Goal: Transaction & Acquisition: Purchase product/service

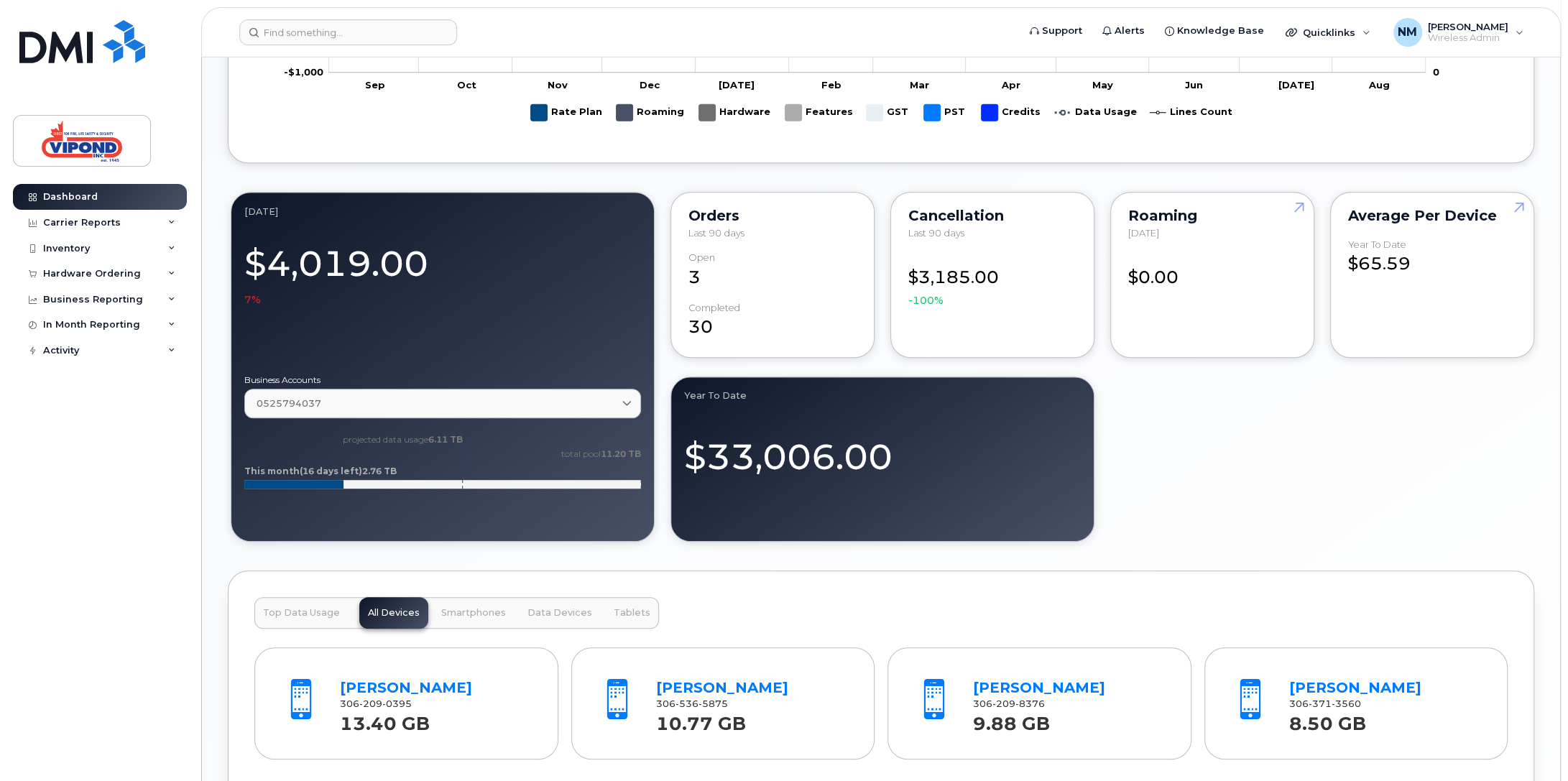
scroll to position [1051, 0]
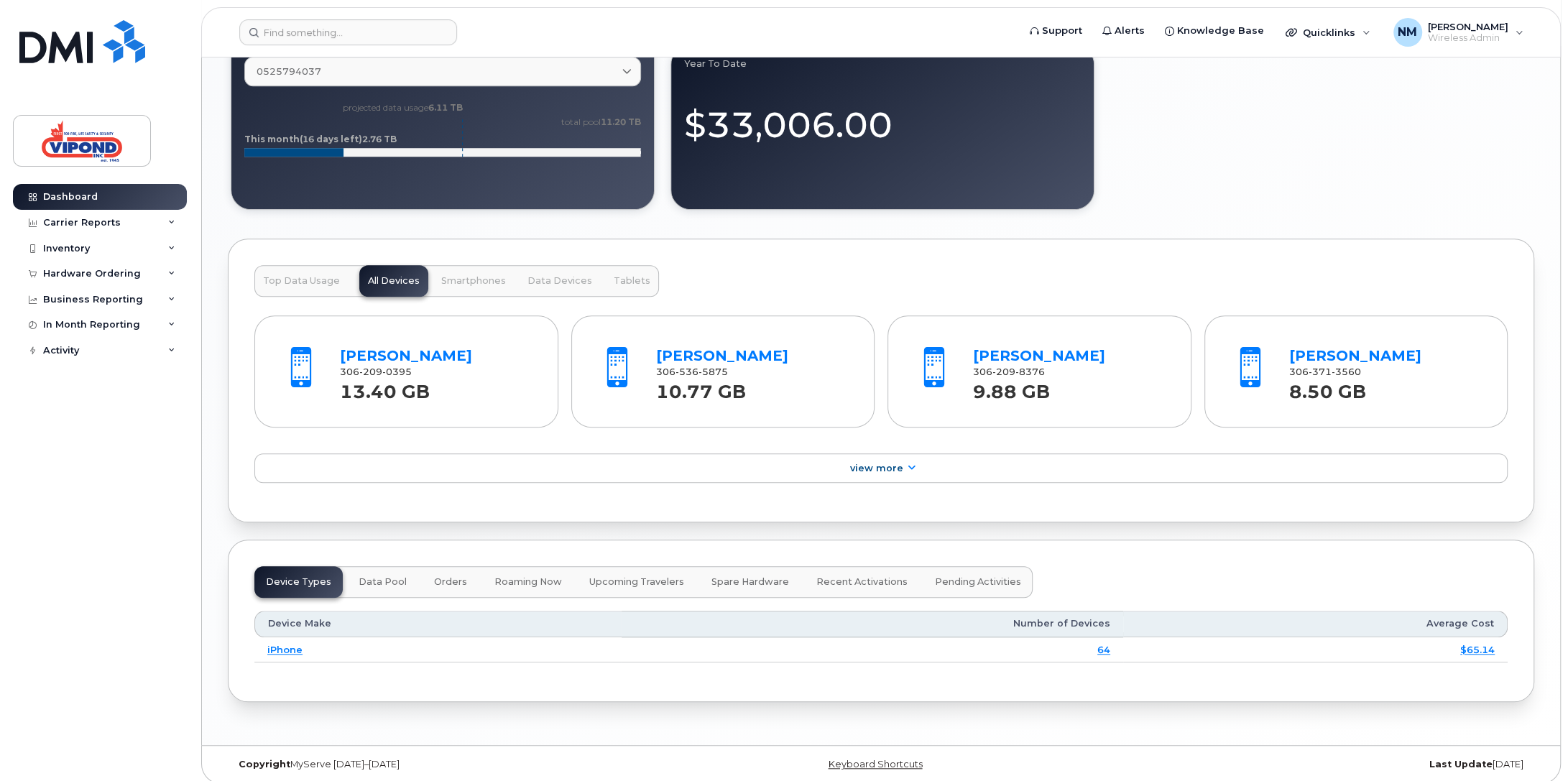
click at [299, 277] on span "Top Data Usage" at bounding box center [301, 281] width 77 height 11
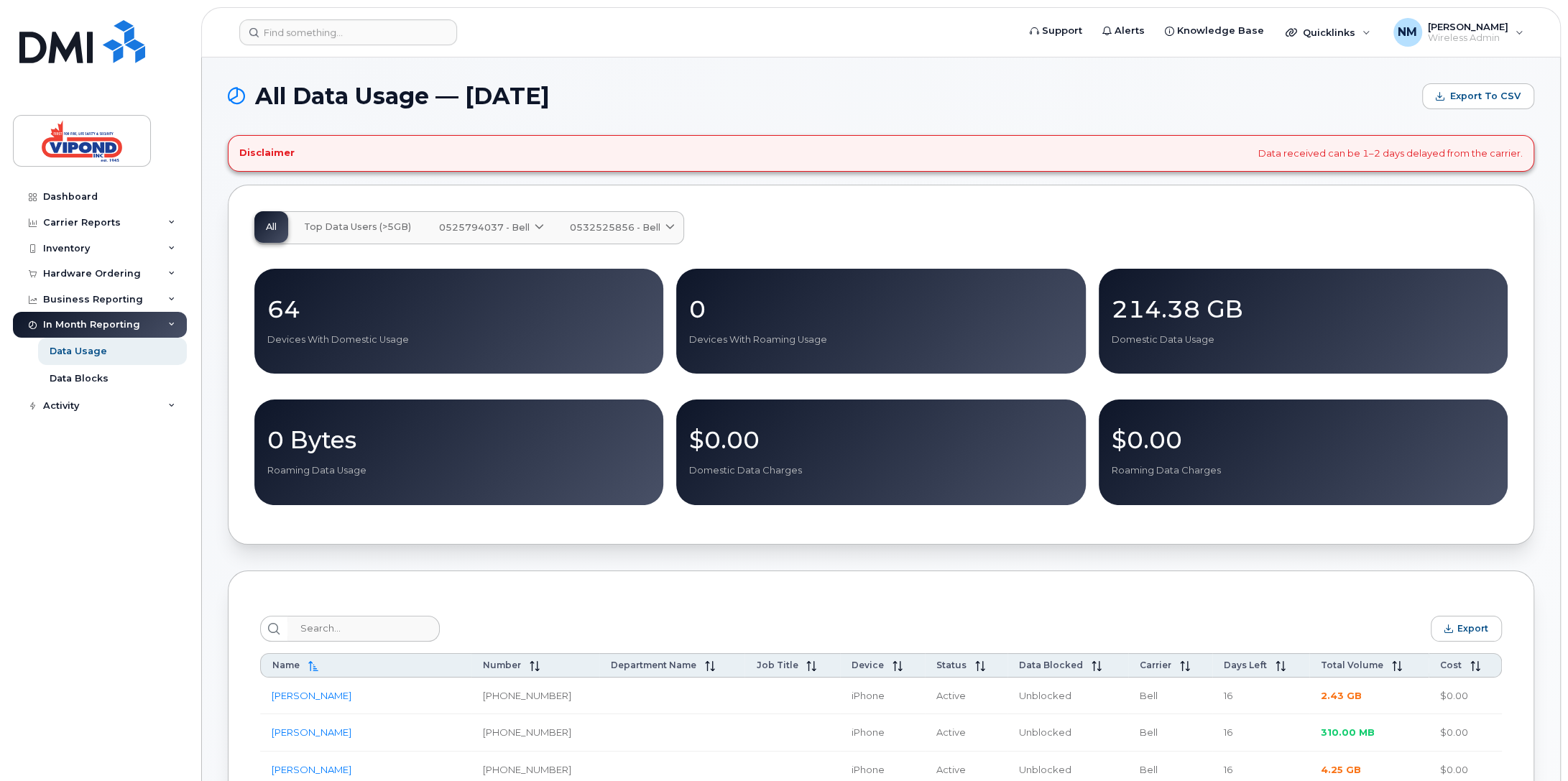
scroll to position [359, 0]
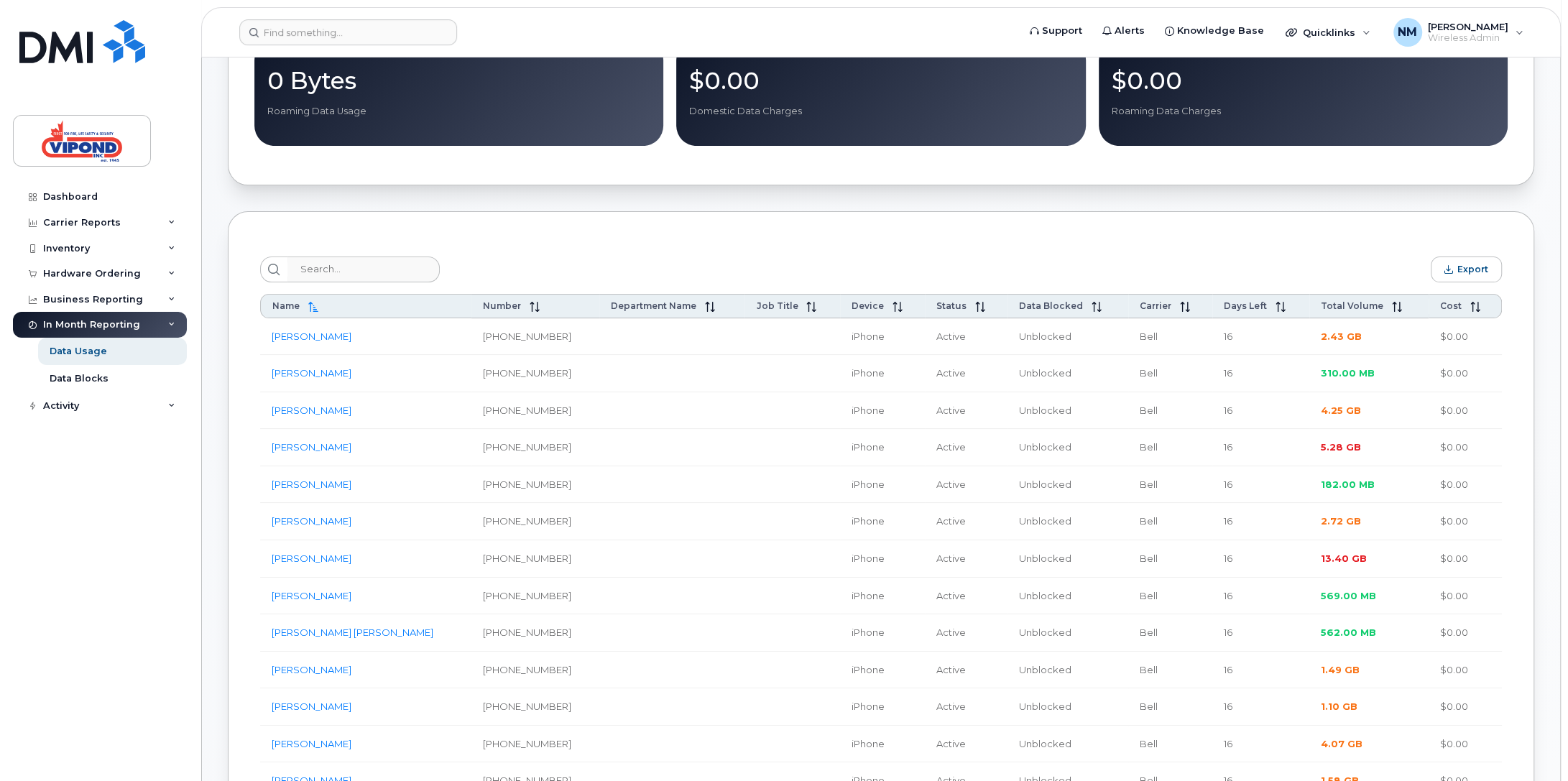
click at [1360, 304] on span "Total Volume" at bounding box center [1352, 305] width 63 height 11
click at [1346, 313] on th "Total Volume" at bounding box center [1369, 306] width 119 height 24
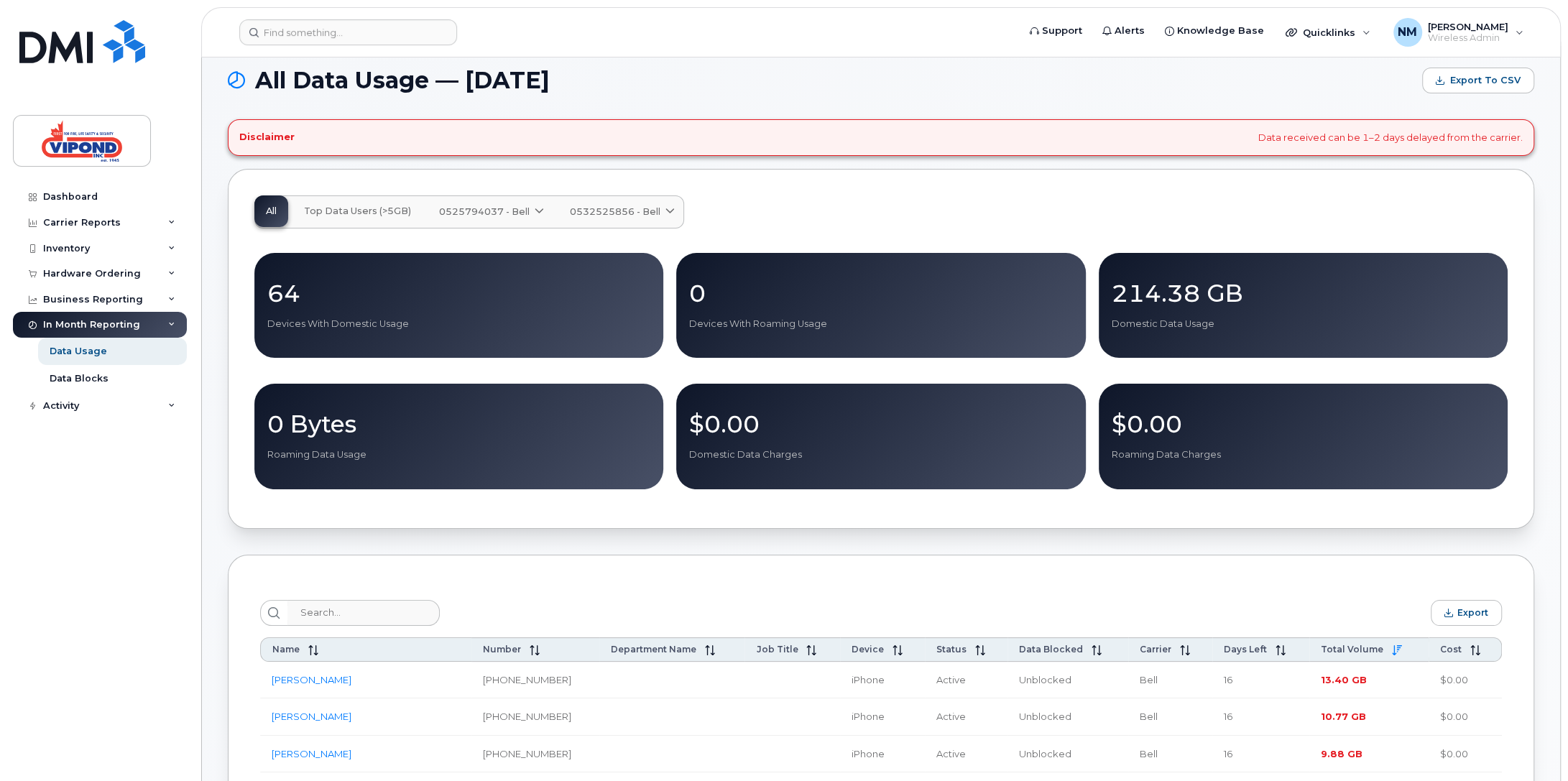
scroll to position [0, 0]
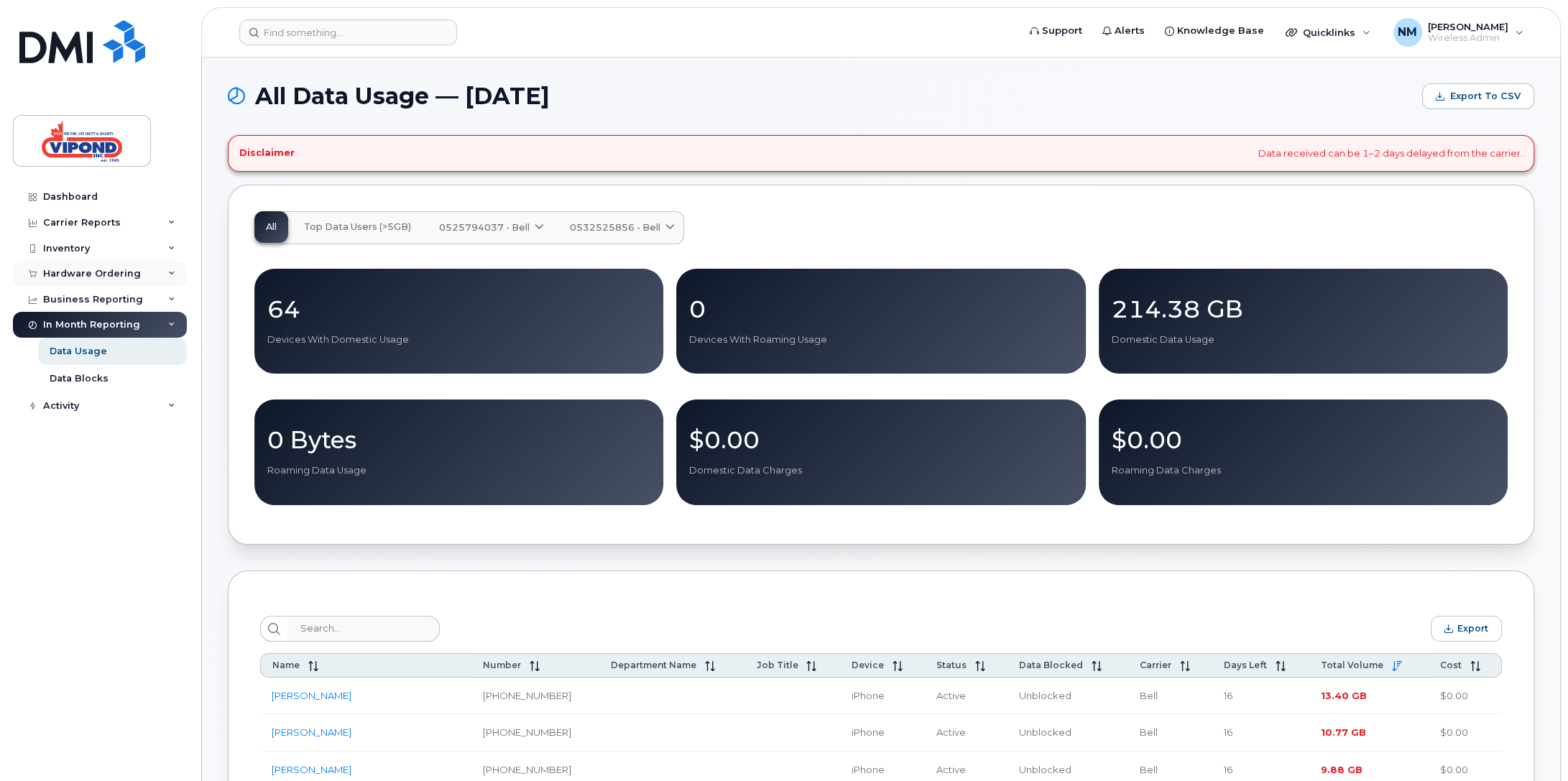
click at [95, 269] on div "Hardware Ordering" at bounding box center [92, 274] width 98 height 11
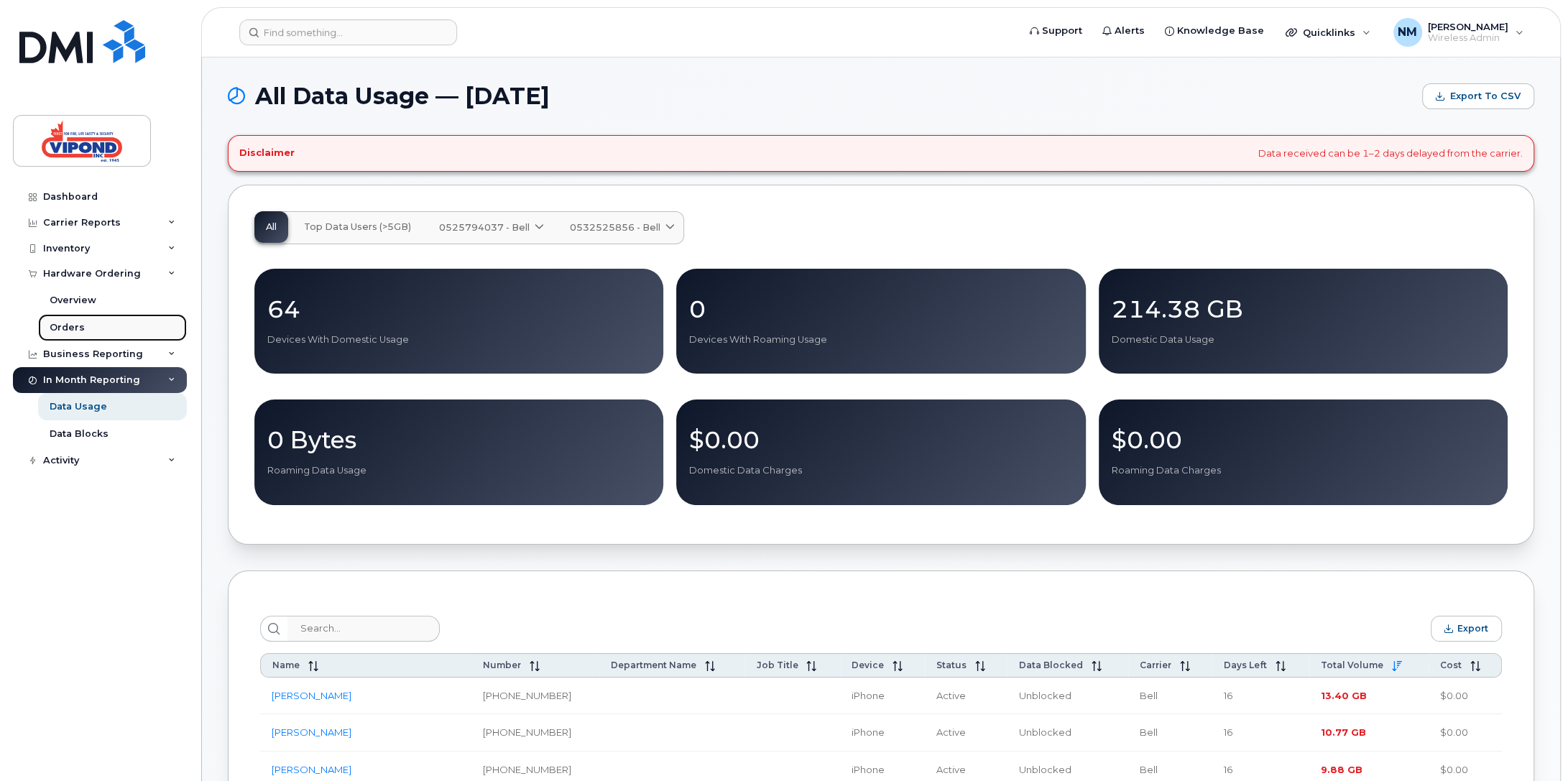
click at [81, 322] on div "Orders" at bounding box center [67, 328] width 35 height 13
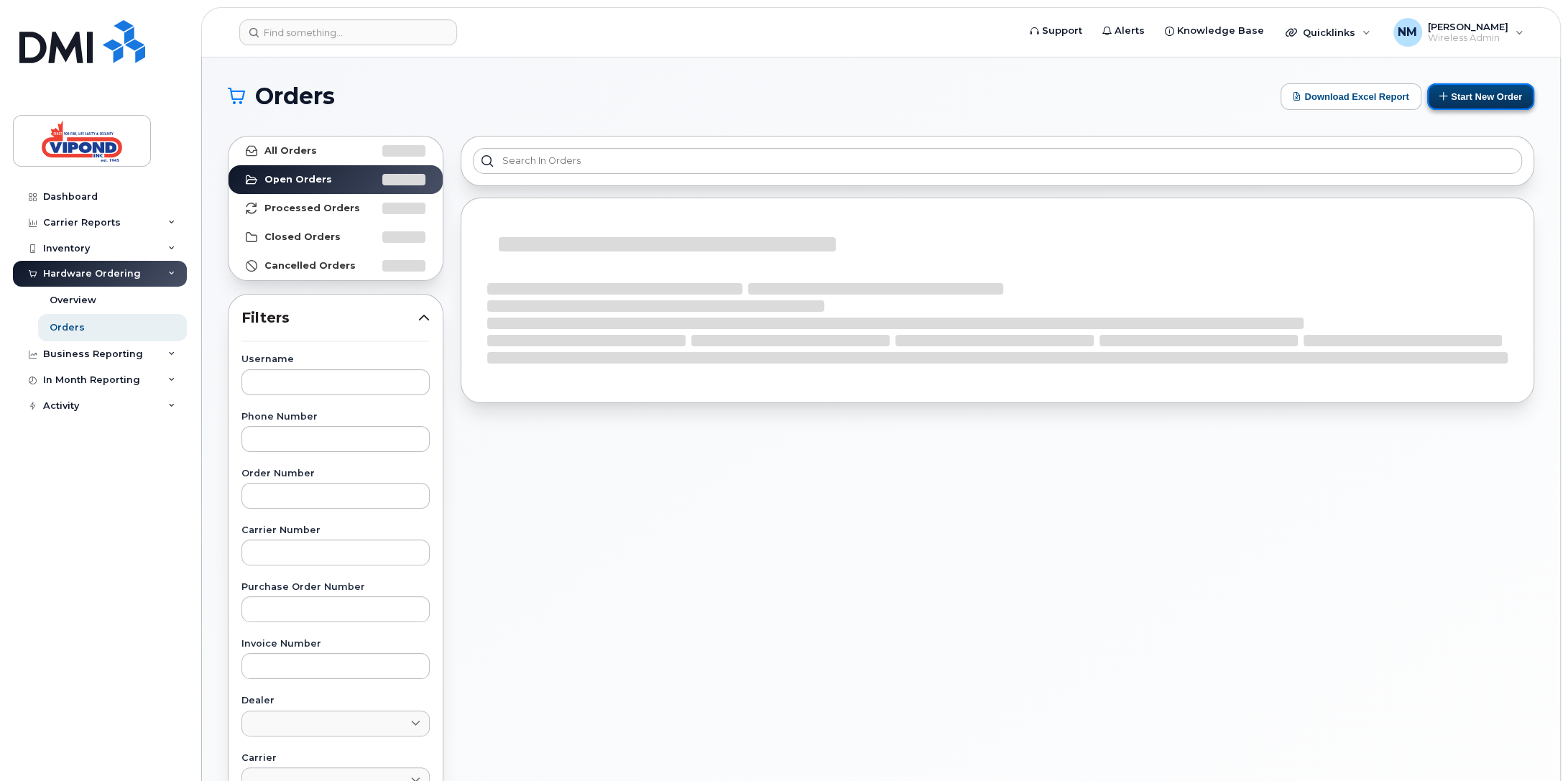
click at [1465, 95] on button "Start New Order" at bounding box center [1480, 96] width 107 height 27
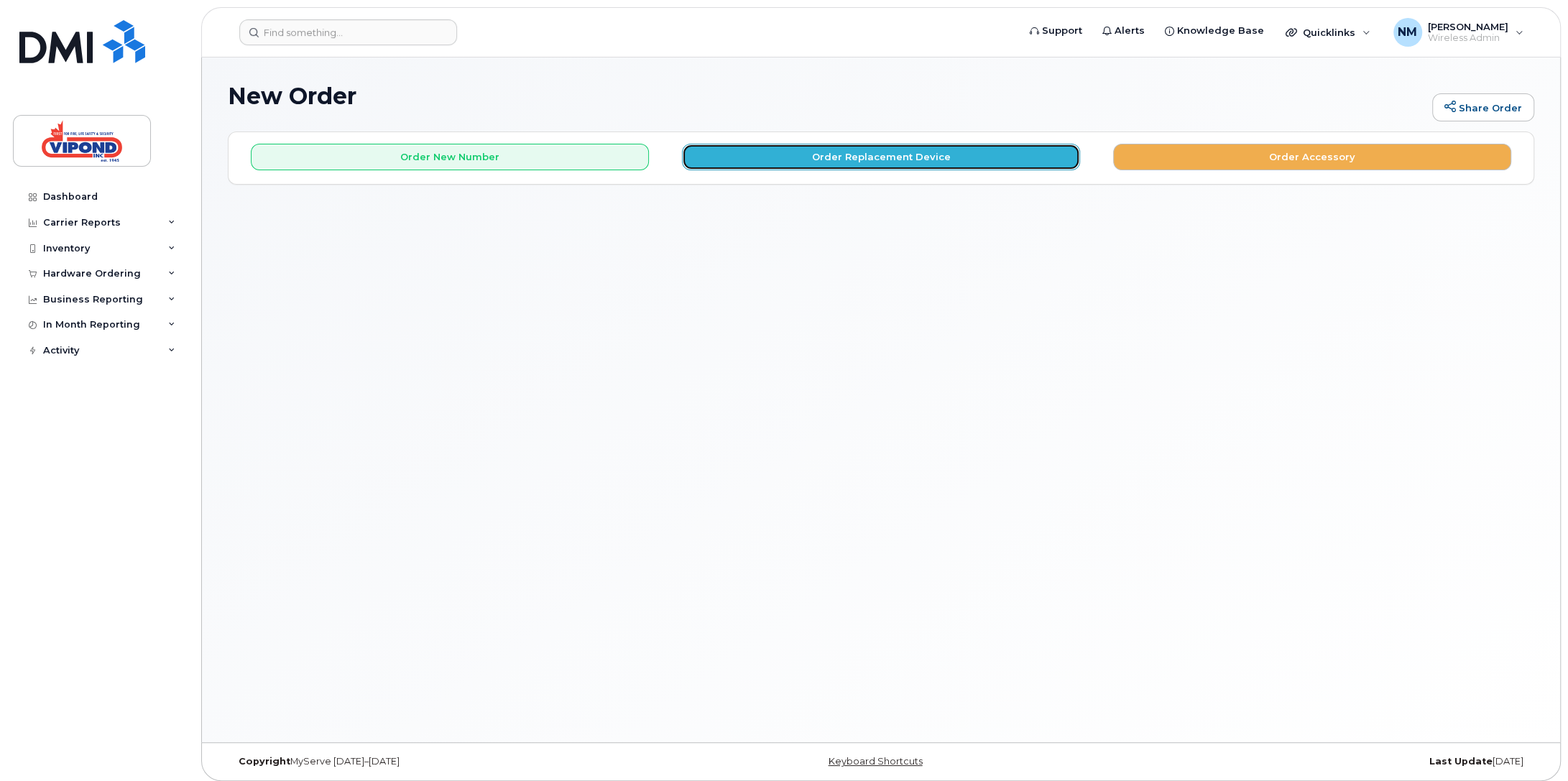
click at [879, 158] on button "Order Replacement Device" at bounding box center [881, 157] width 398 height 27
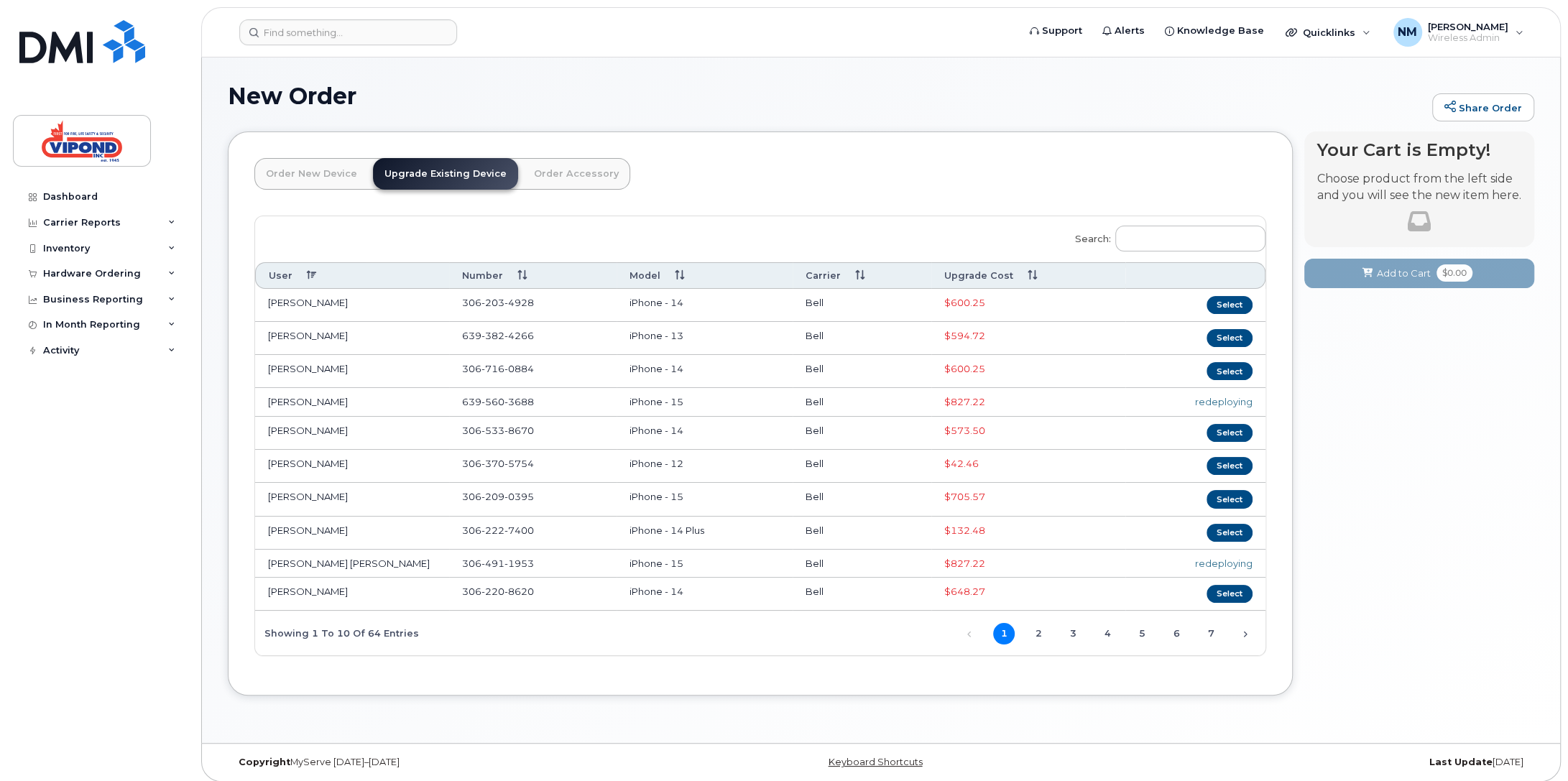
click at [1008, 263] on th "Upgrade Cost" at bounding box center [1028, 275] width 194 height 27
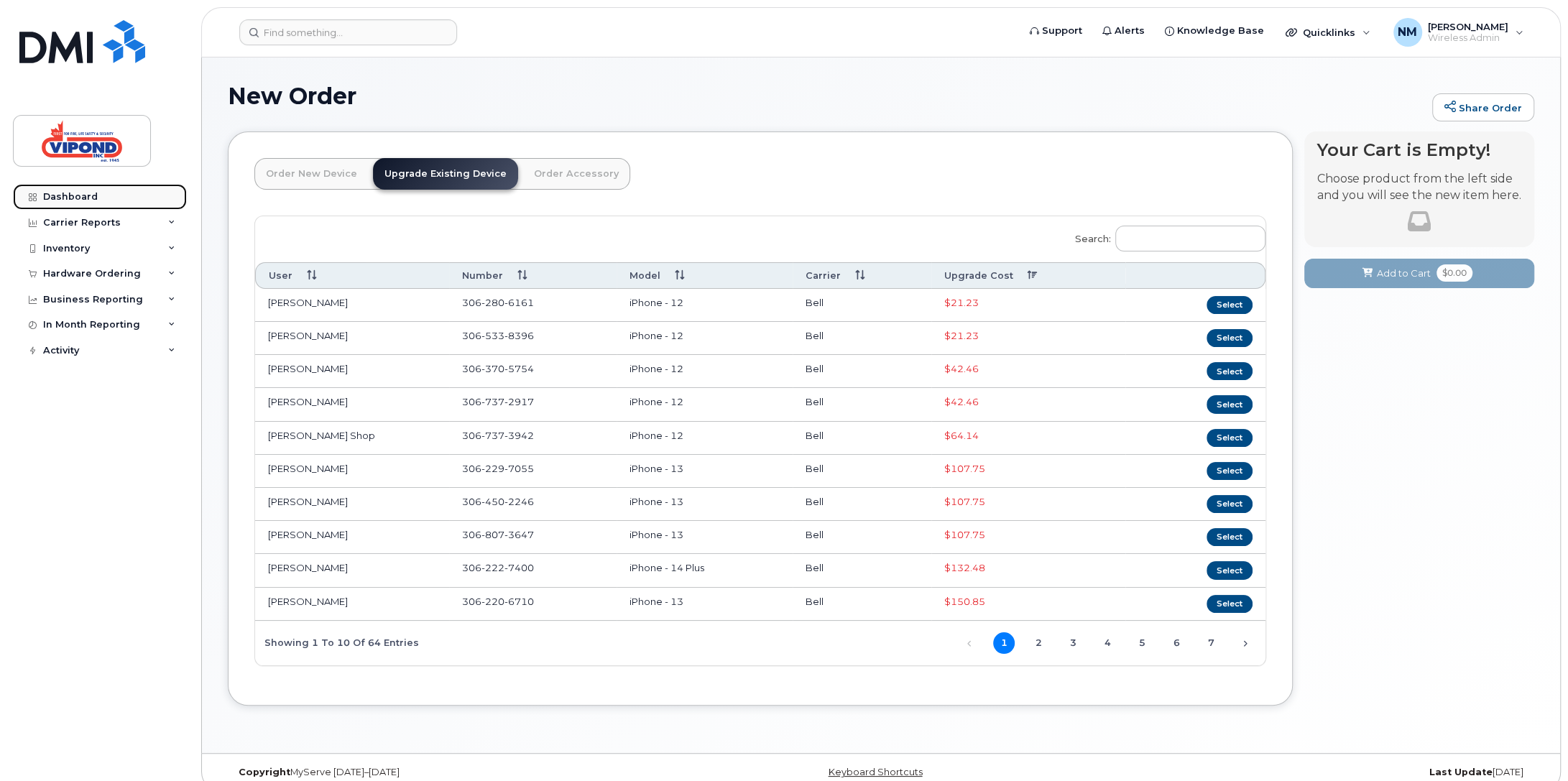
click at [80, 195] on div "Dashboard" at bounding box center [70, 197] width 55 height 11
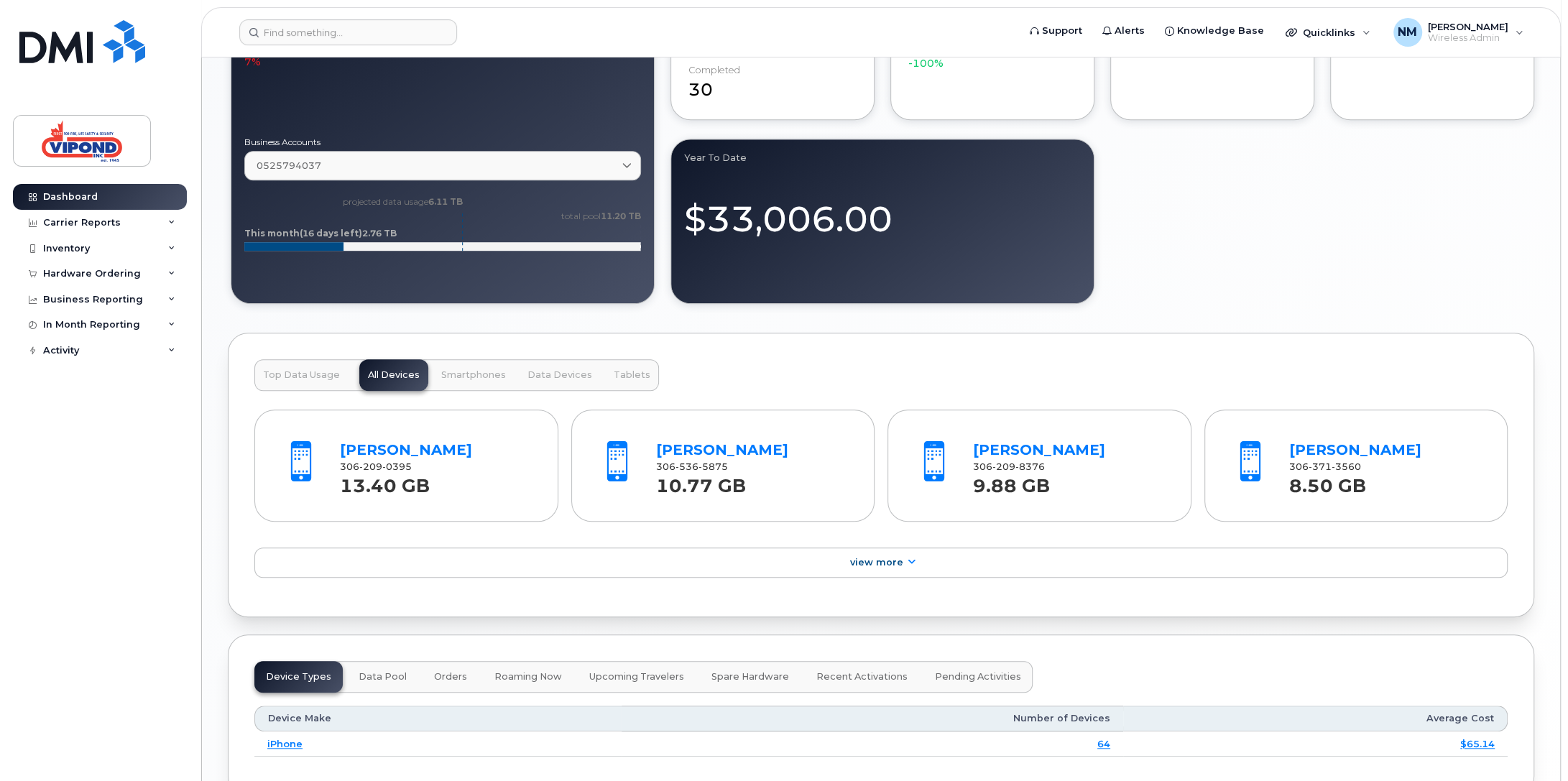
scroll to position [991, 0]
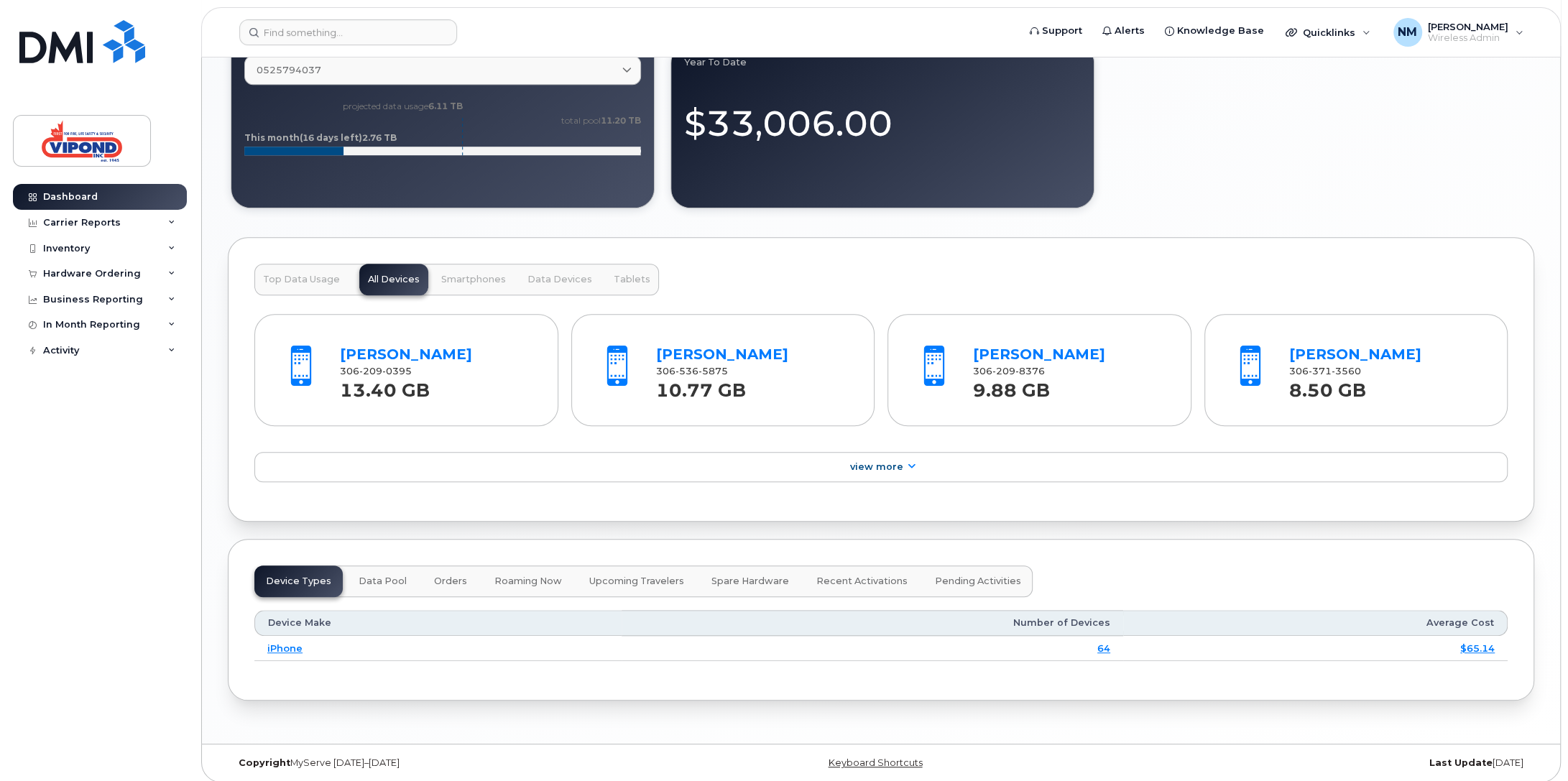
click at [374, 578] on span "Data Pool" at bounding box center [383, 581] width 48 height 11
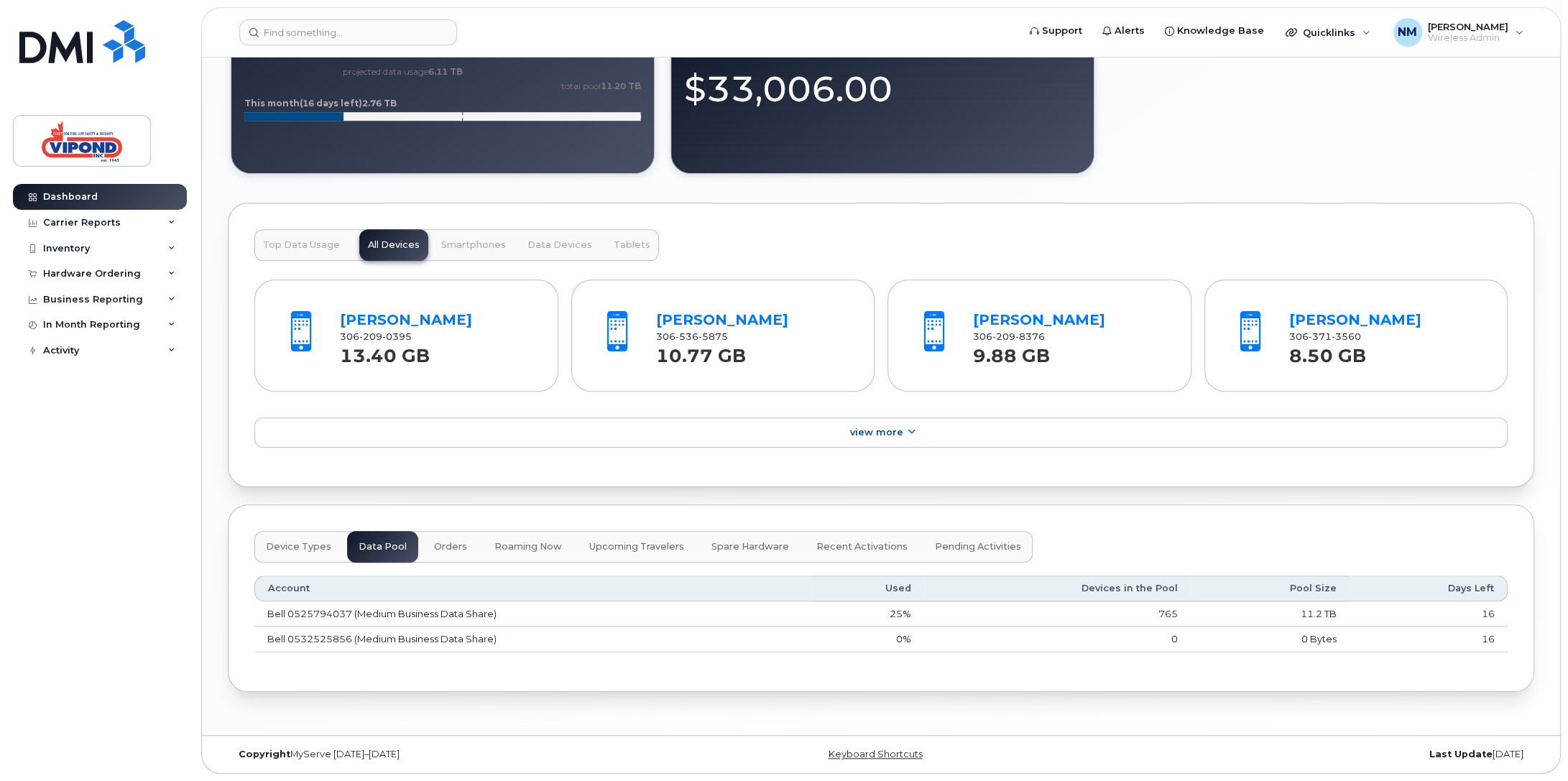
scroll to position [1016, 0]
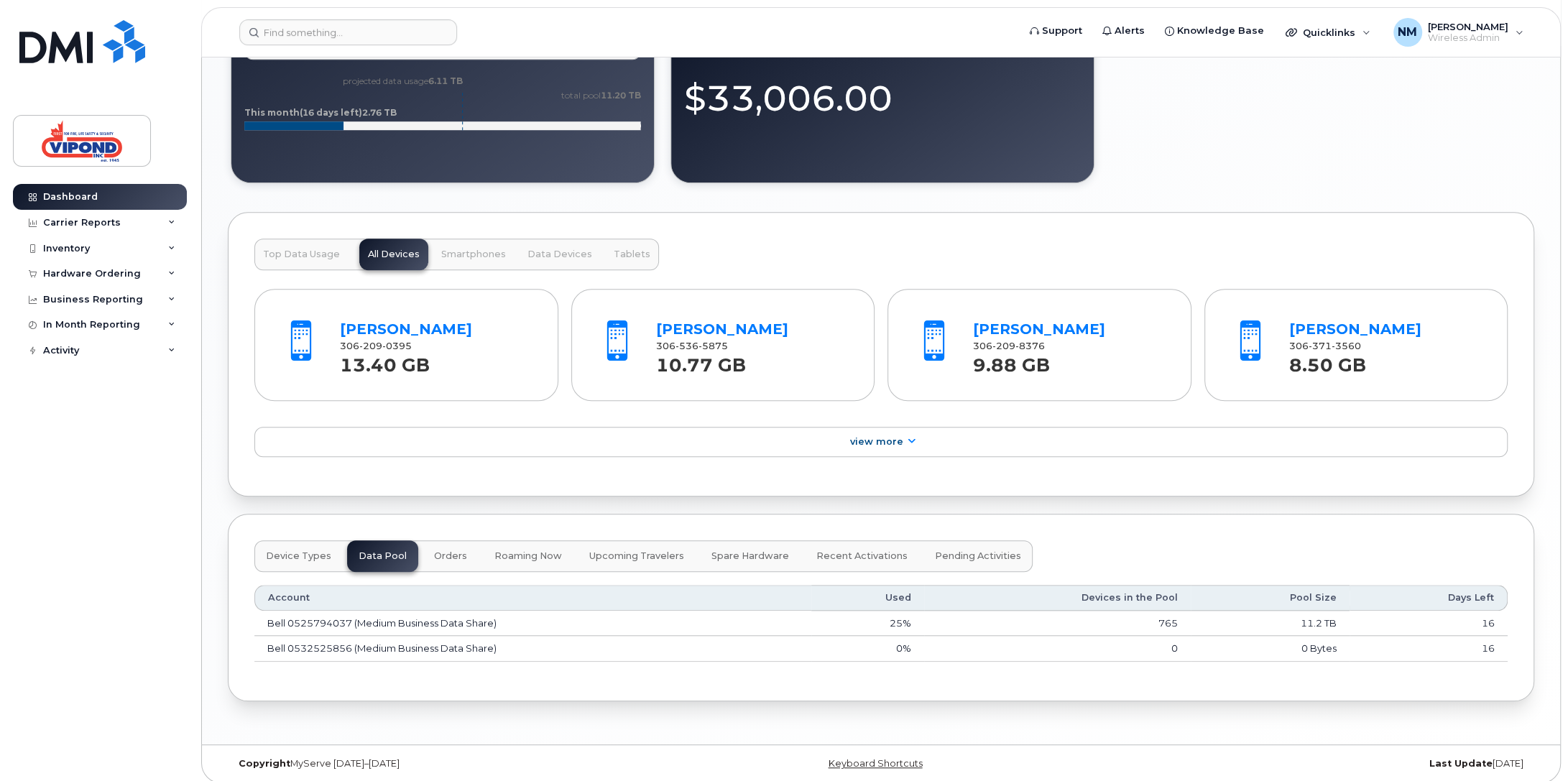
click at [523, 554] on span "Roaming Now" at bounding box center [528, 557] width 68 height 11
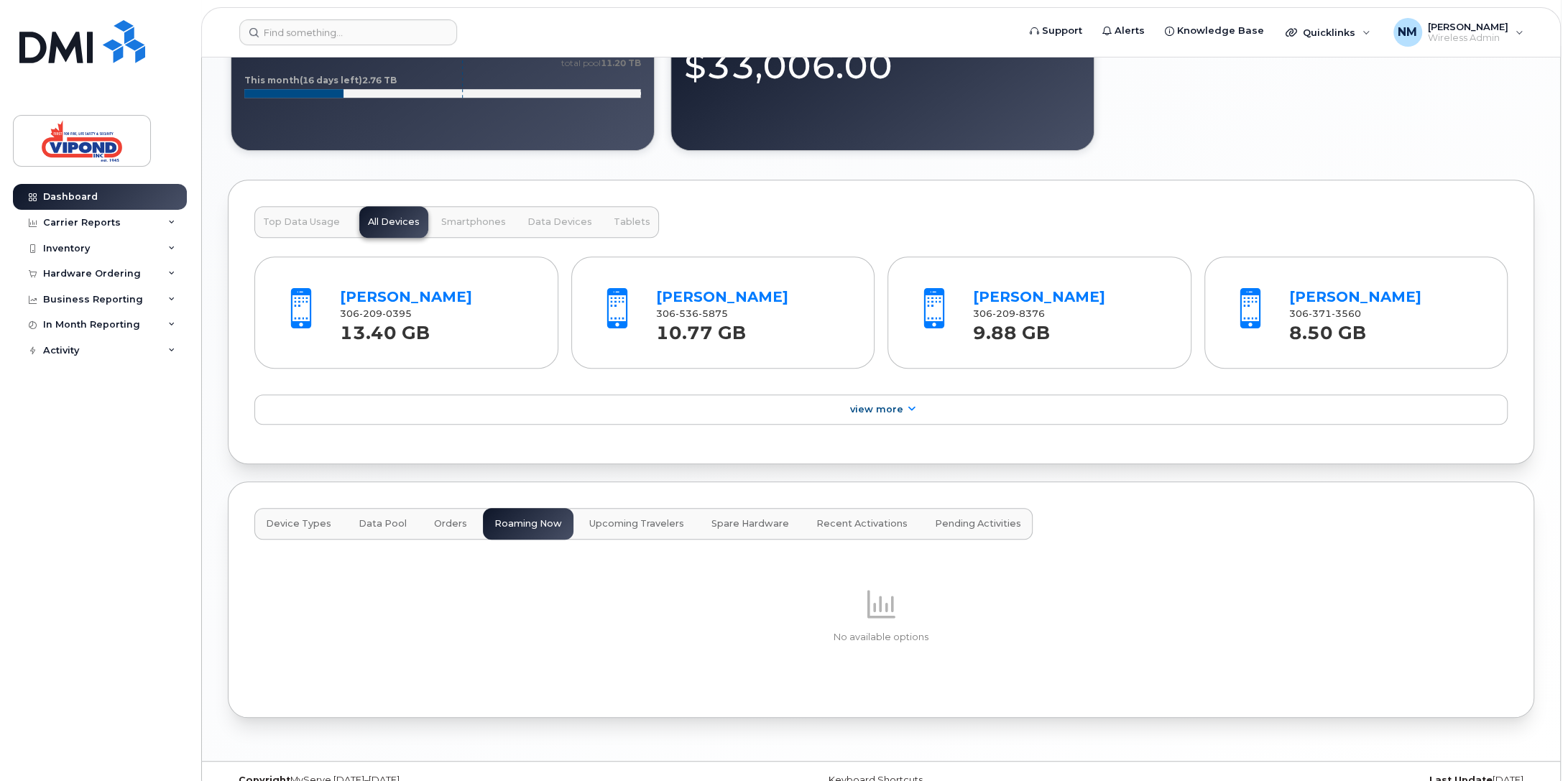
scroll to position [1065, 0]
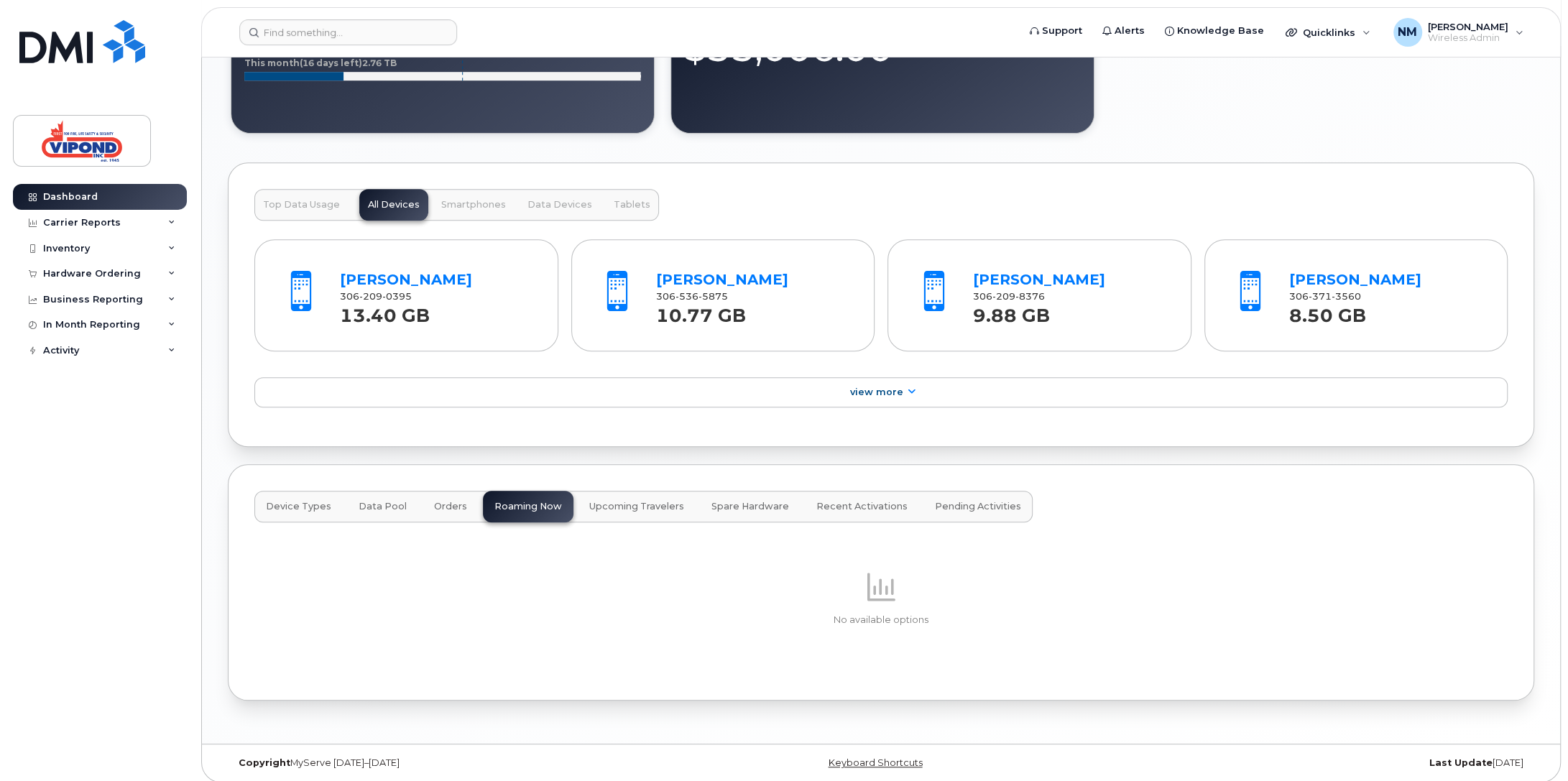
click at [985, 491] on button "Pending Activities" at bounding box center [978, 507] width 109 height 32
click at [854, 501] on span "Recent Activations" at bounding box center [862, 507] width 91 height 11
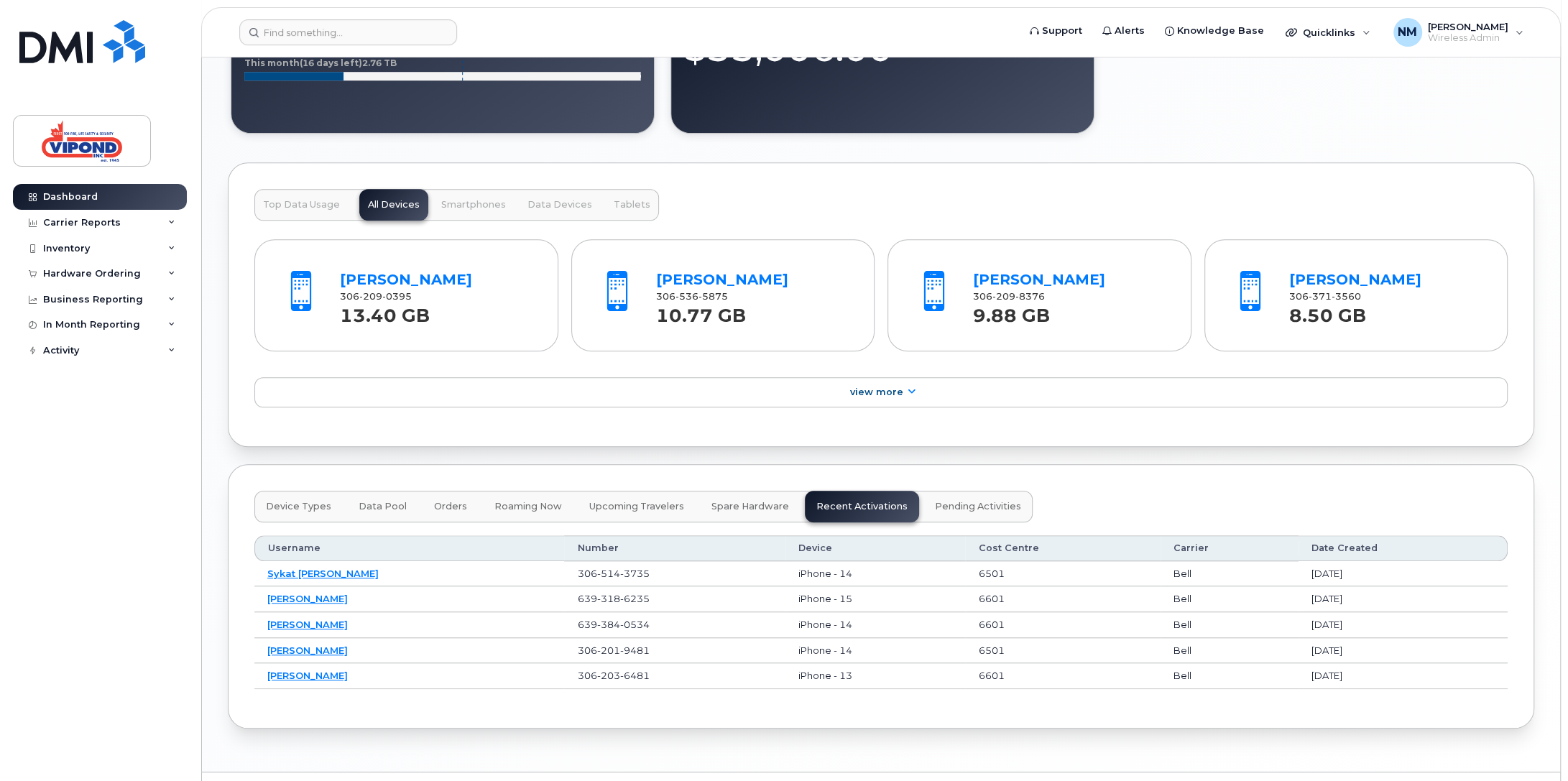
click at [740, 501] on span "Spare Hardware" at bounding box center [750, 507] width 78 height 11
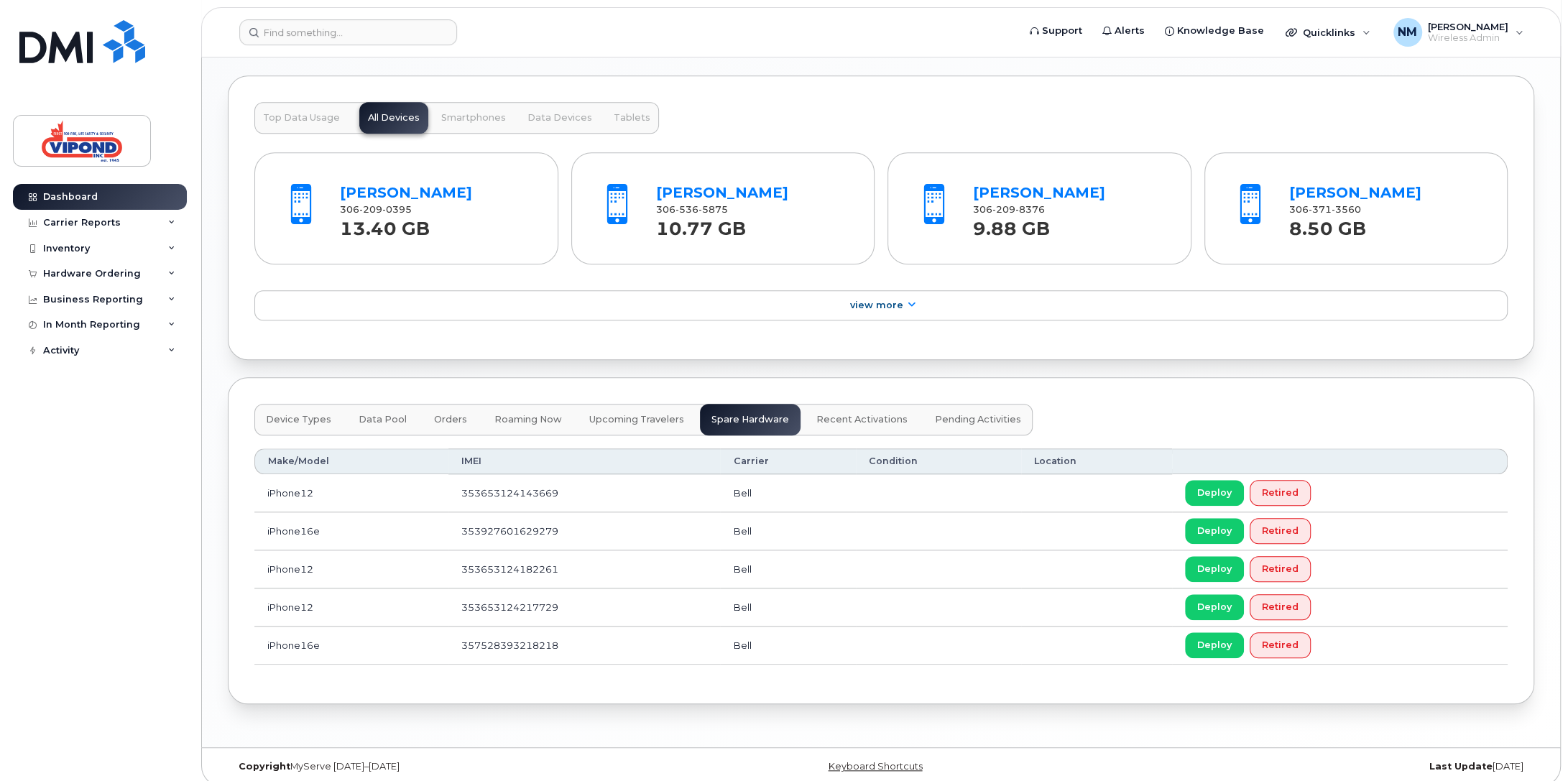
scroll to position [1154, 0]
click at [624, 413] on span "Upcoming Travelers" at bounding box center [636, 419] width 95 height 11
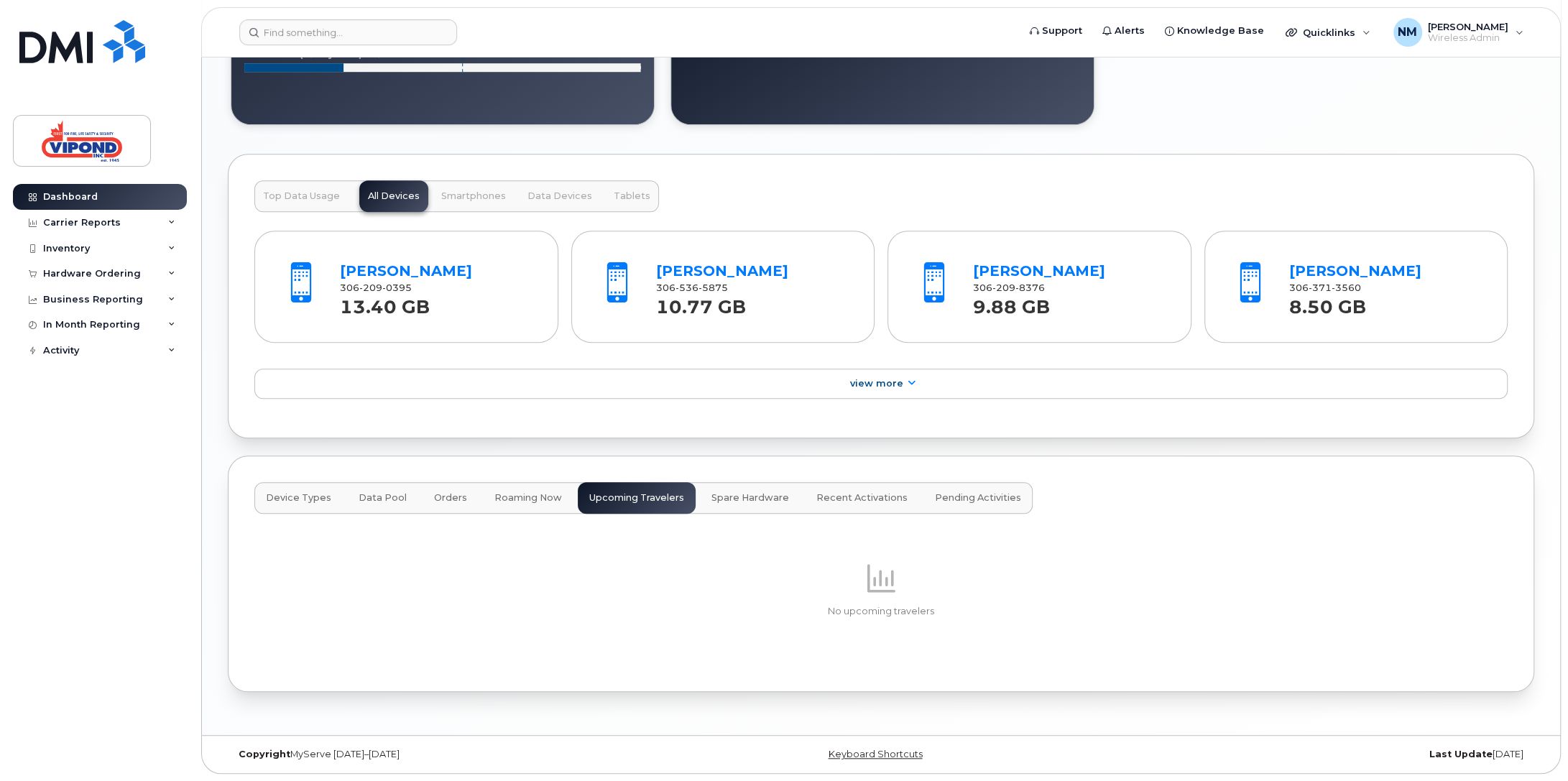
scroll to position [1065, 0]
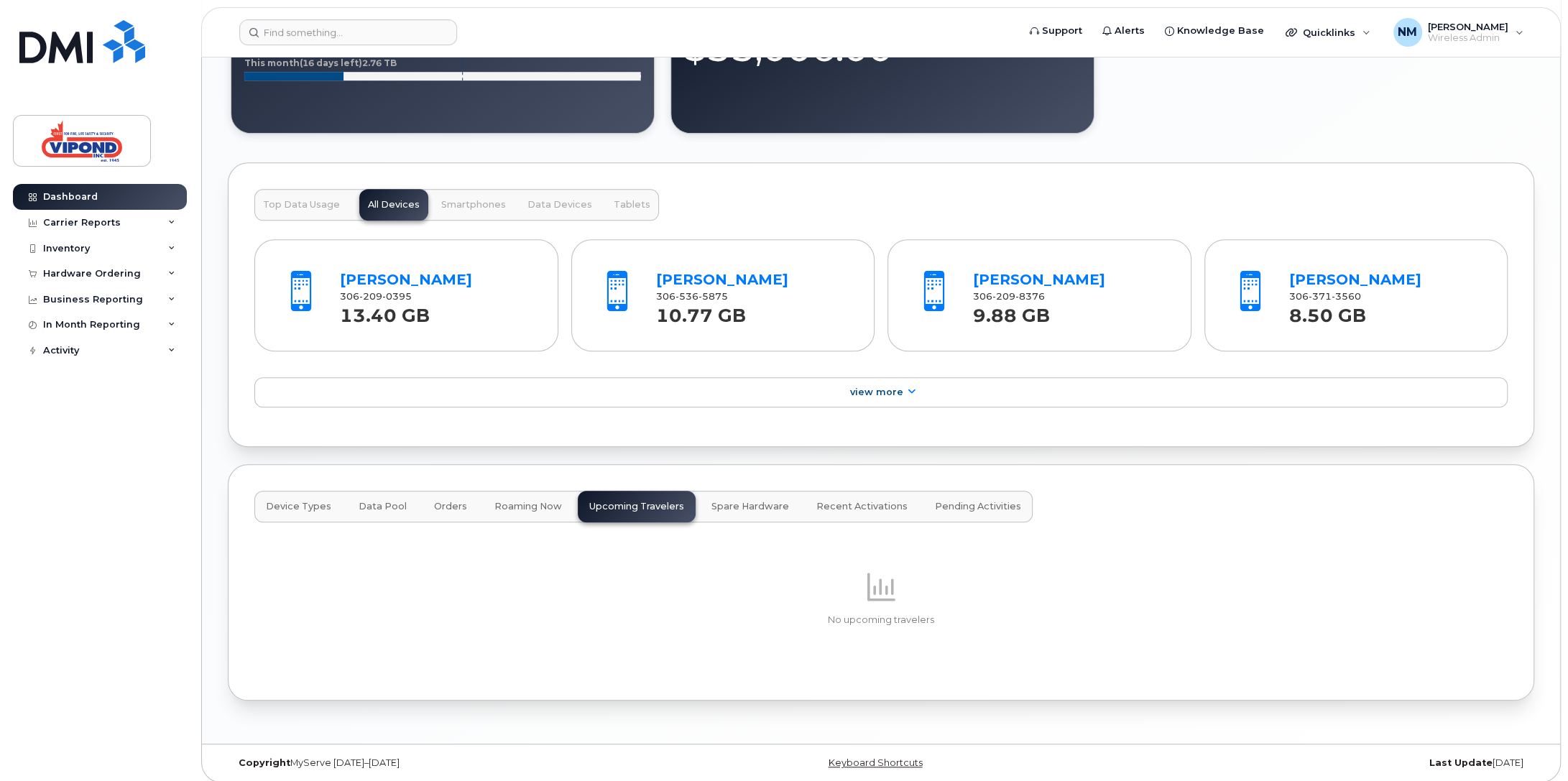
click at [509, 501] on span "Roaming Now" at bounding box center [528, 507] width 68 height 11
click at [449, 502] on span "Orders" at bounding box center [450, 507] width 33 height 11
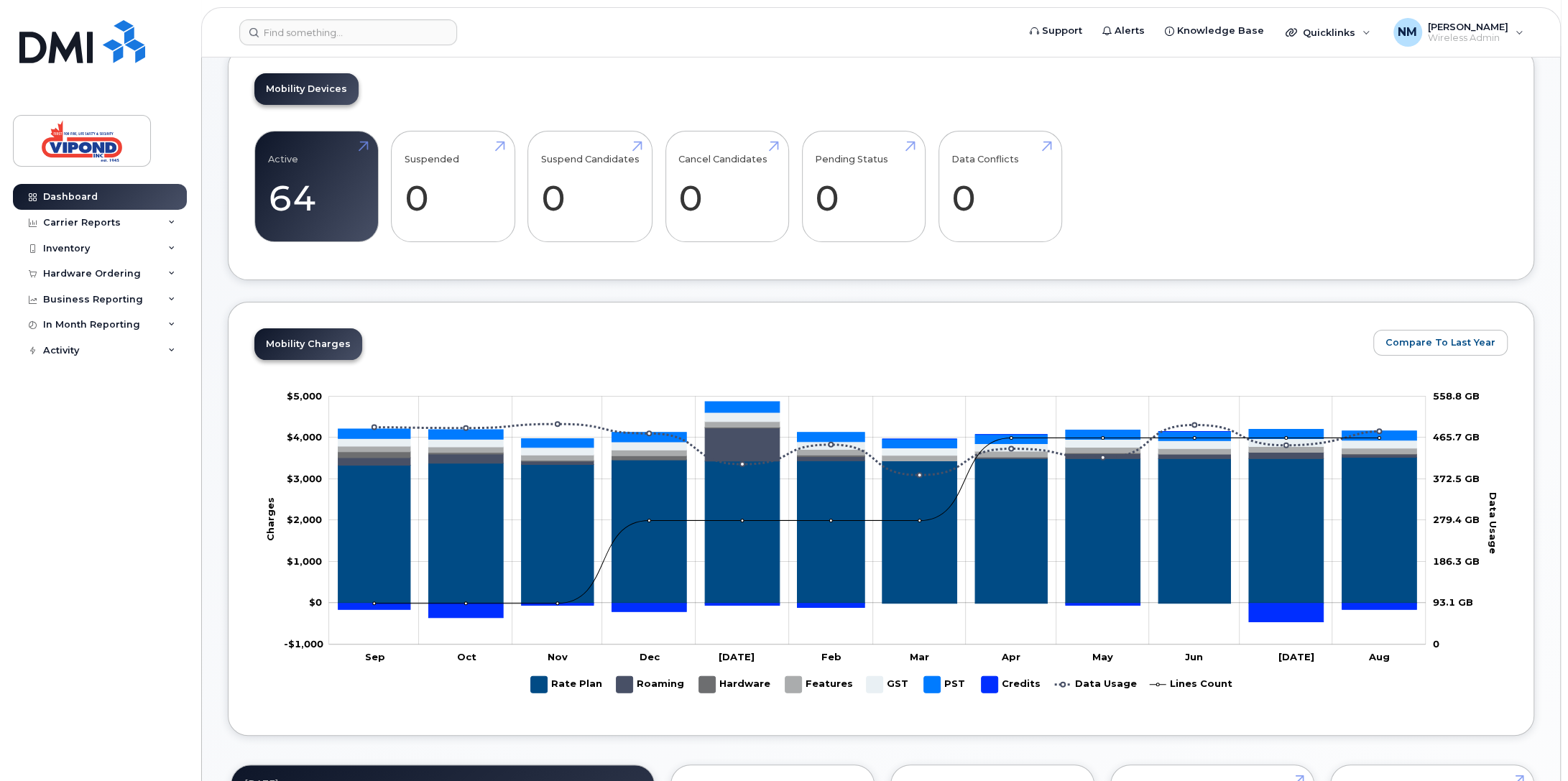
scroll to position [0, 0]
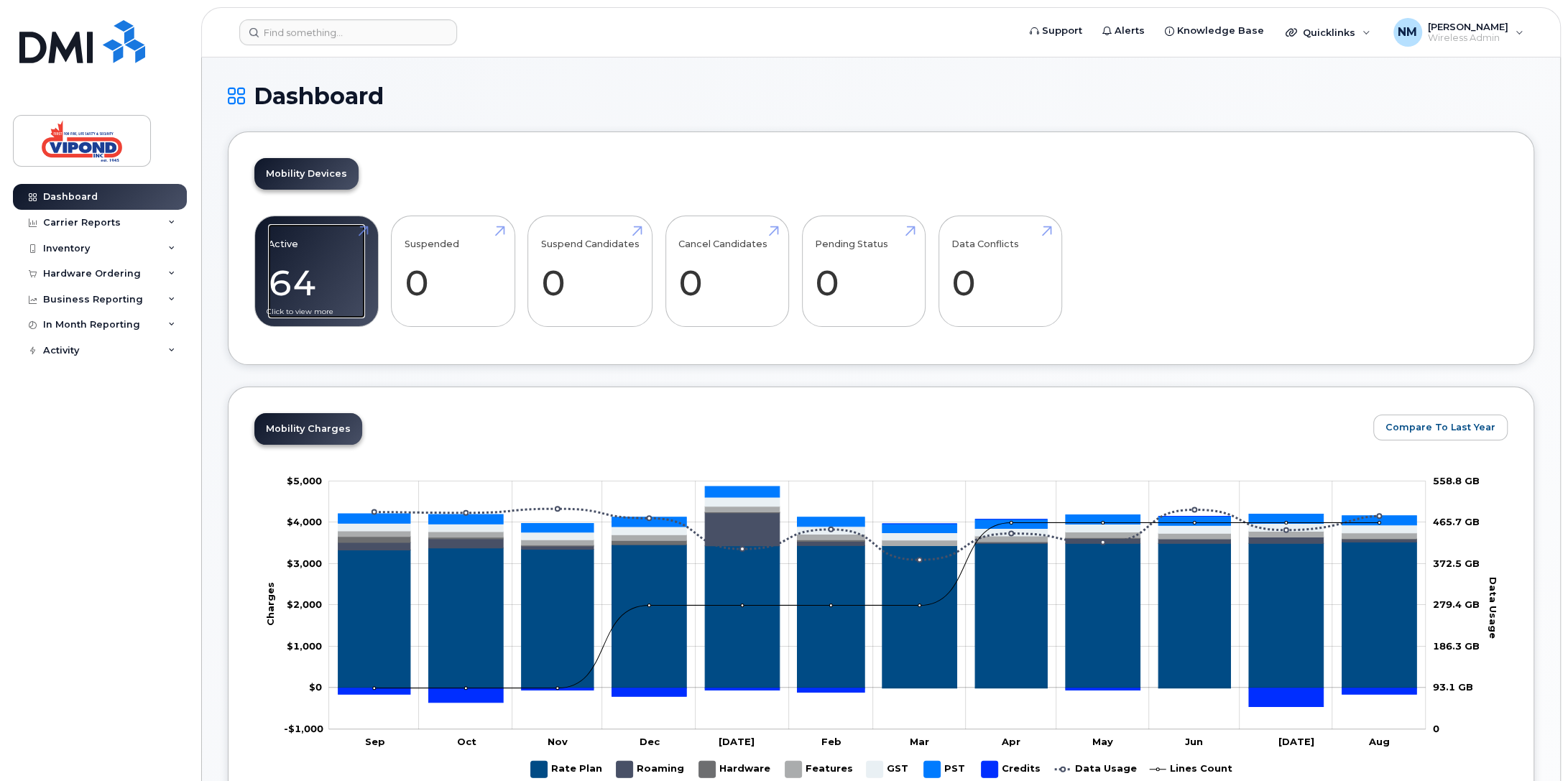
click at [300, 279] on link "Active 64 -91%" at bounding box center [317, 272] width 97 height 95
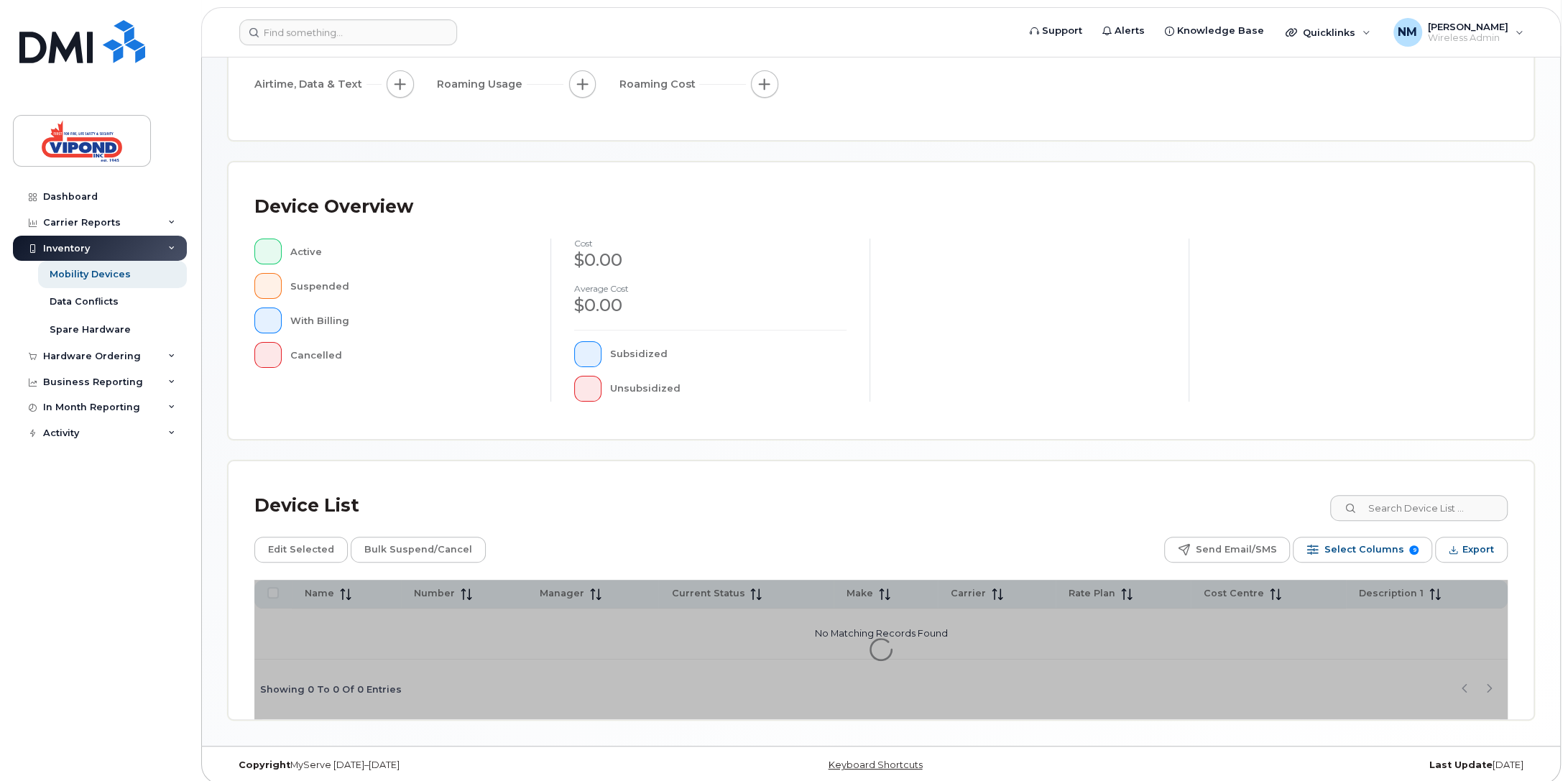
scroll to position [202, 0]
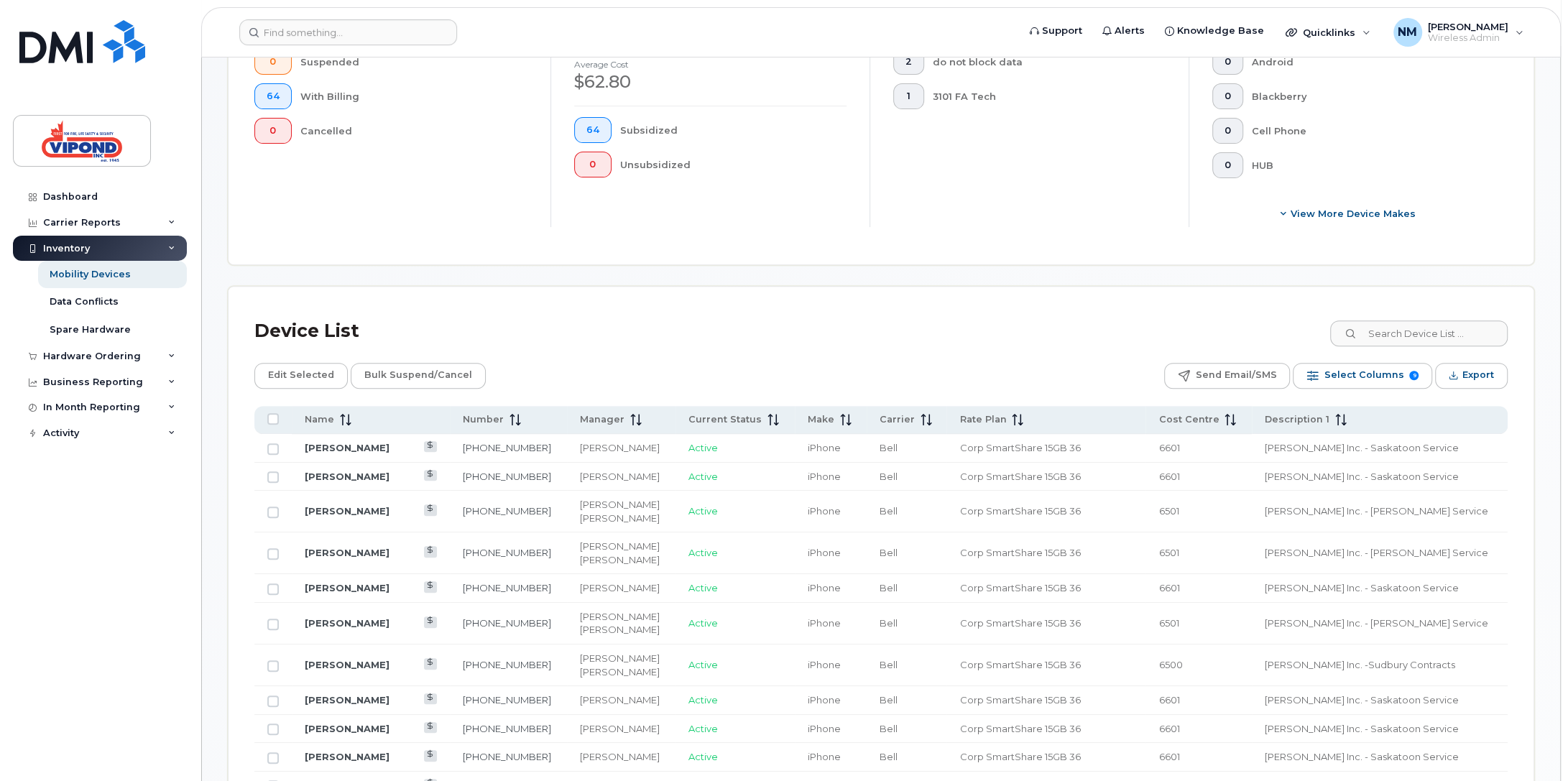
scroll to position [634, 0]
